Goal: Task Accomplishment & Management: Manage account settings

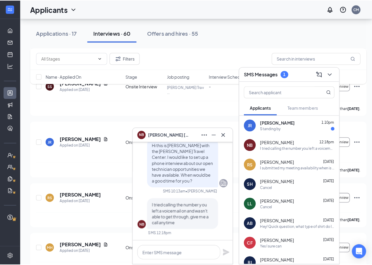
scroll to position [444, 0]
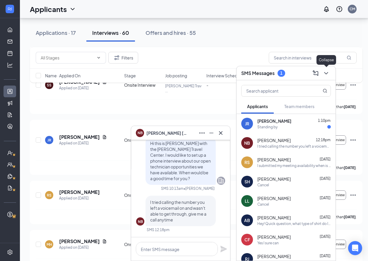
click at [324, 73] on icon "ChevronDown" at bounding box center [325, 73] width 7 height 7
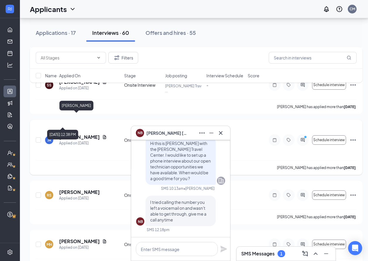
click at [67, 134] on h5 "[PERSON_NAME]" at bounding box center [79, 137] width 41 height 6
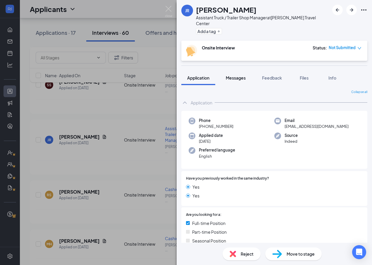
click at [245, 75] on span "Messages" at bounding box center [236, 77] width 20 height 5
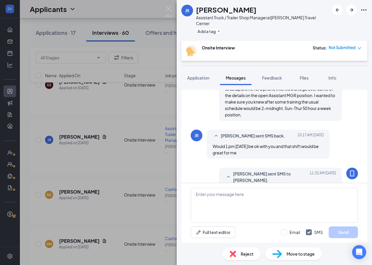
scroll to position [247, 0]
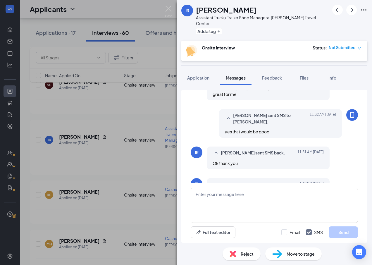
click at [71, 117] on div "JR [PERSON_NAME] Assistant Truck / Trailer Shop Manager at [PERSON_NAME] Travel…" at bounding box center [186, 132] width 372 height 265
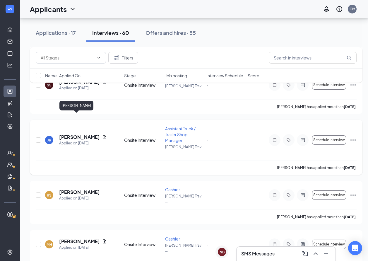
click at [66, 134] on h5 "[PERSON_NAME]" at bounding box center [79, 137] width 41 height 6
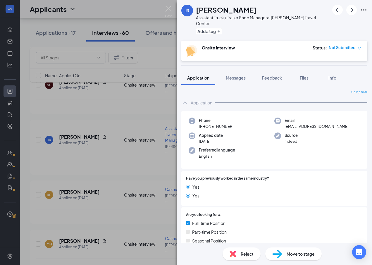
click at [113, 84] on div "JR [PERSON_NAME] Assistant Truck / Trailer Shop Manager at [PERSON_NAME] Travel…" at bounding box center [186, 132] width 372 height 265
click at [73, 74] on span "Name · Applied On" at bounding box center [62, 76] width 35 height 6
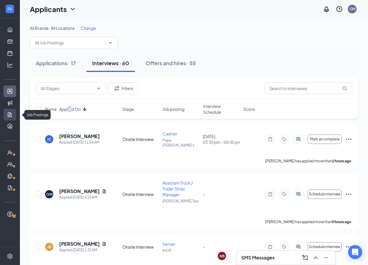
click at [15, 116] on link "Job Postings" at bounding box center [18, 115] width 6 height 12
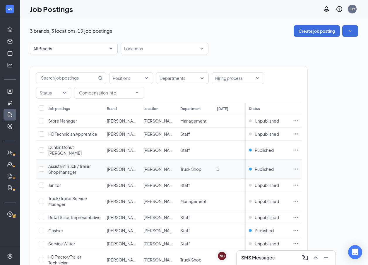
click at [78, 163] on span "Assistant Truck / Trailer Shop Manager" at bounding box center [69, 168] width 42 height 11
